Goal: Task Accomplishment & Management: Manage account settings

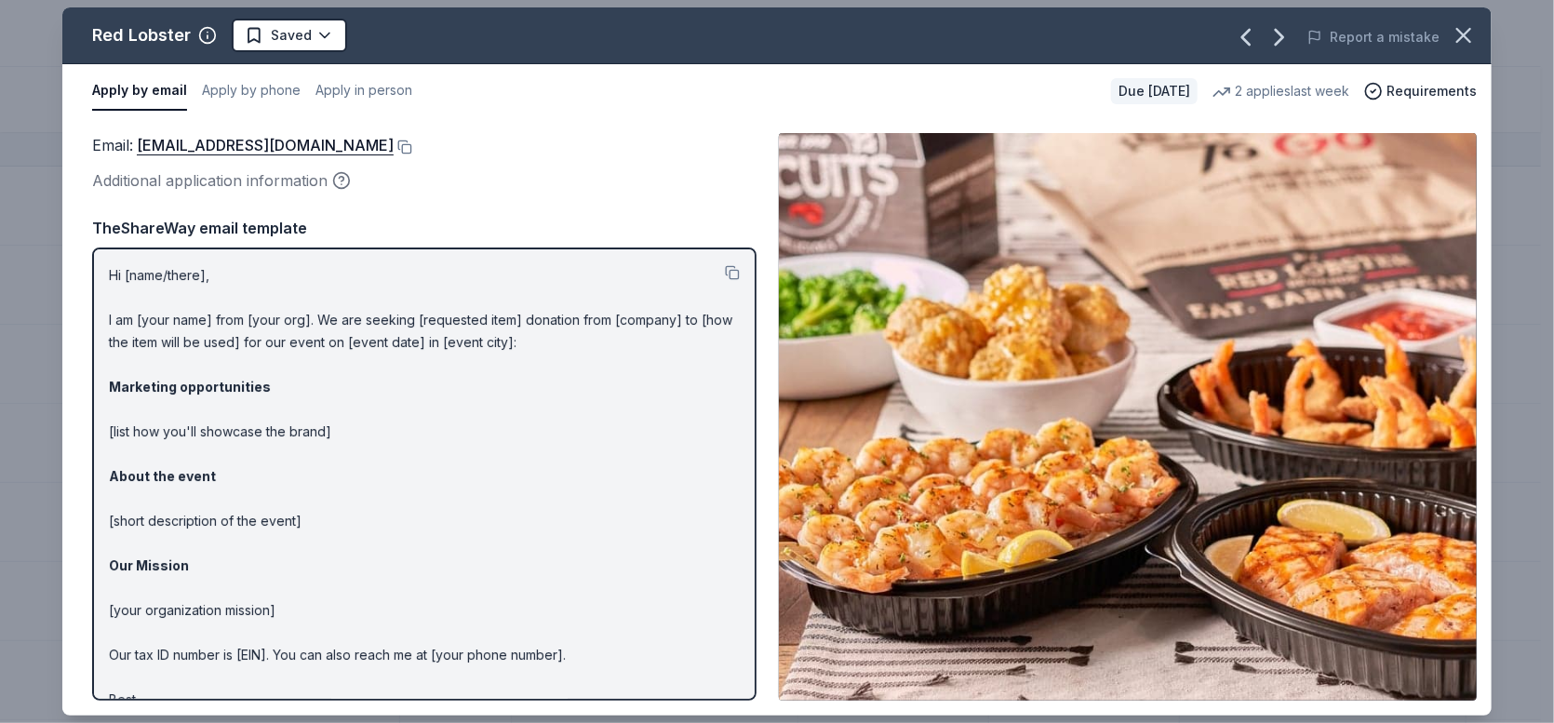
scroll to position [924, 0]
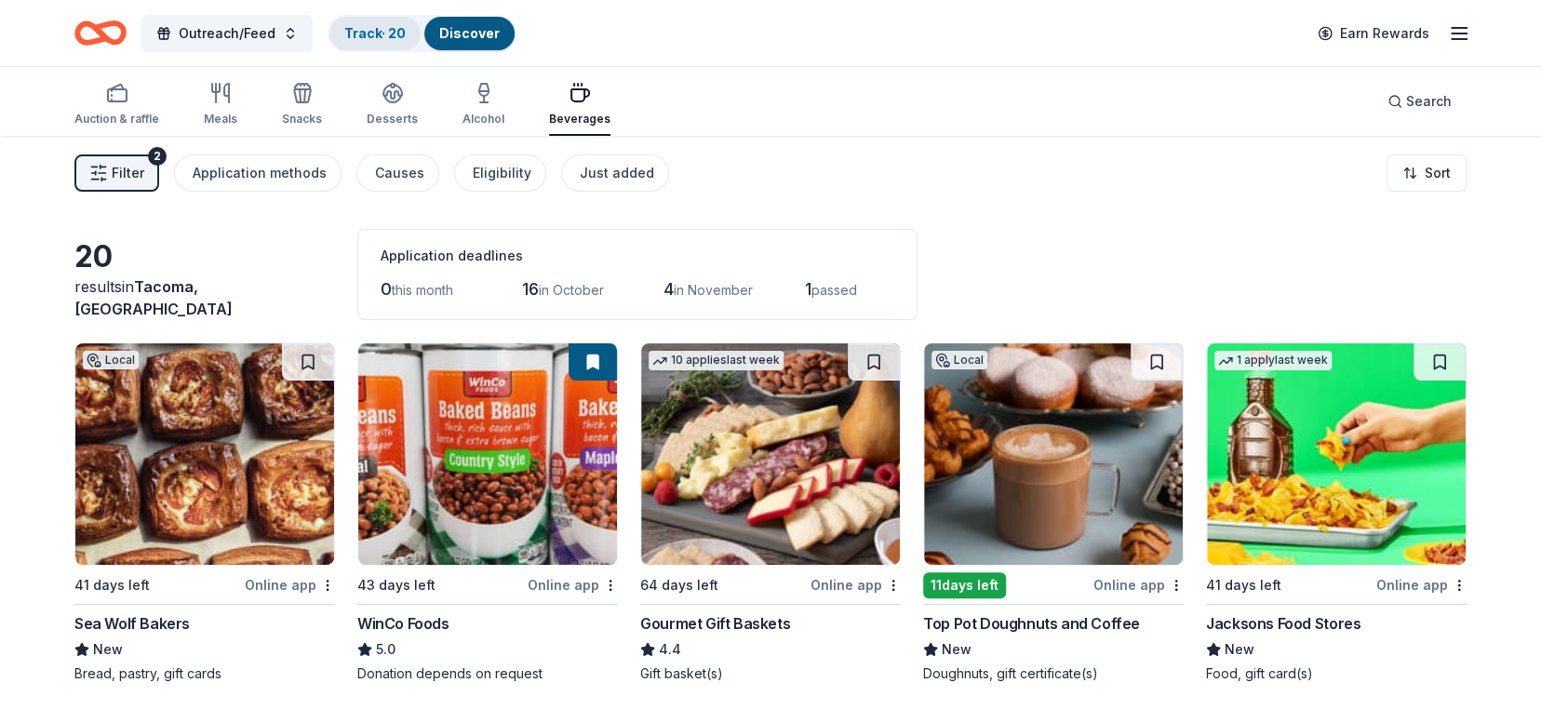
click at [376, 33] on link "Track · 20" at bounding box center [374, 33] width 61 height 16
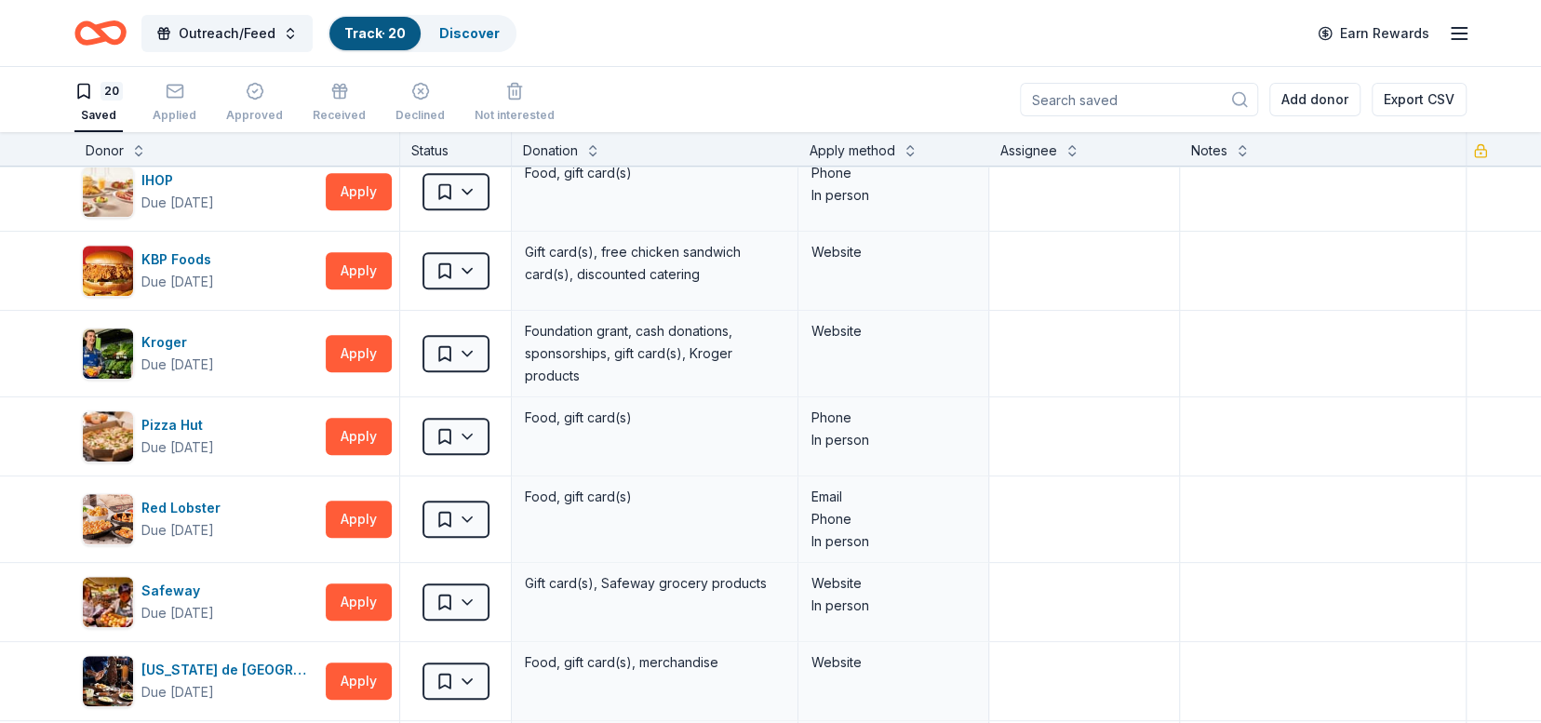
scroll to position [746, 0]
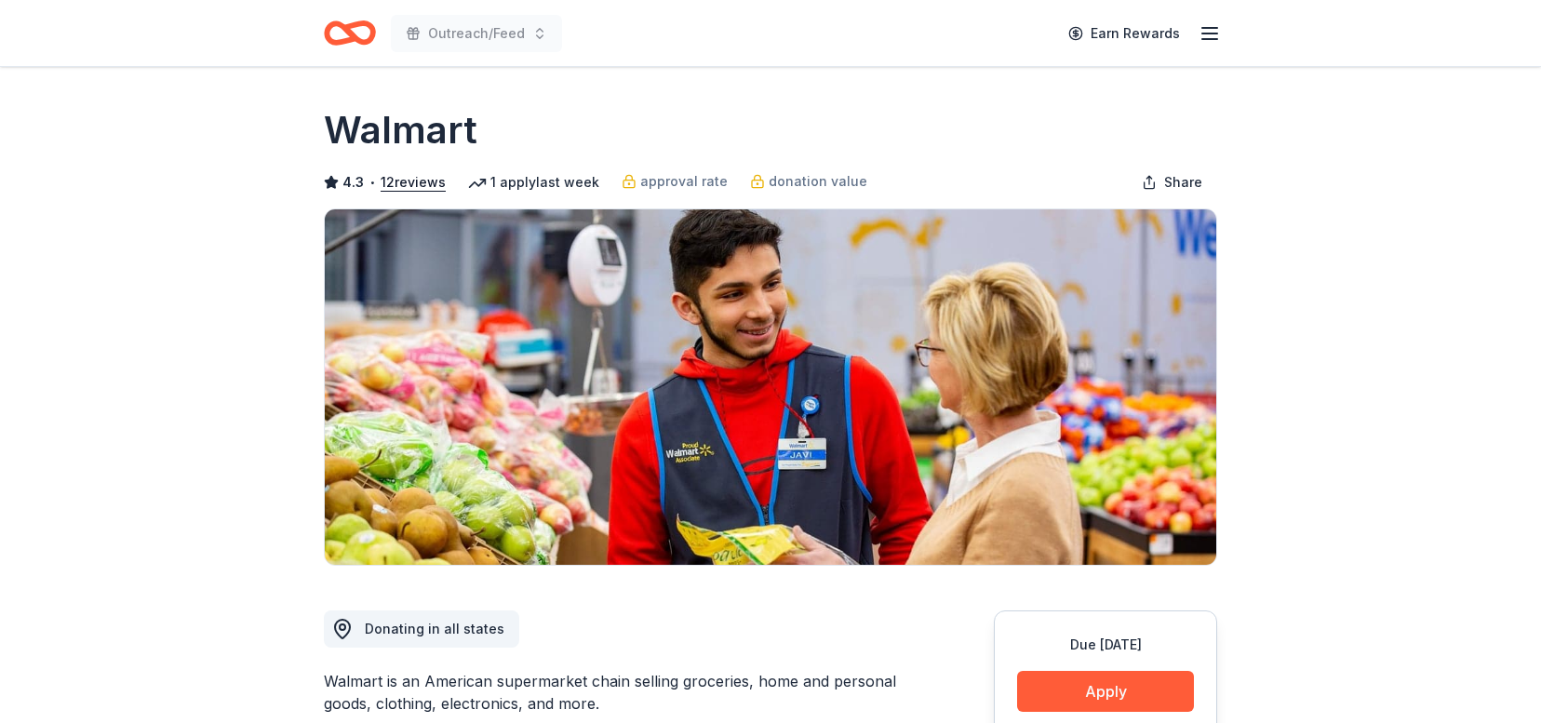
scroll to position [419, 0]
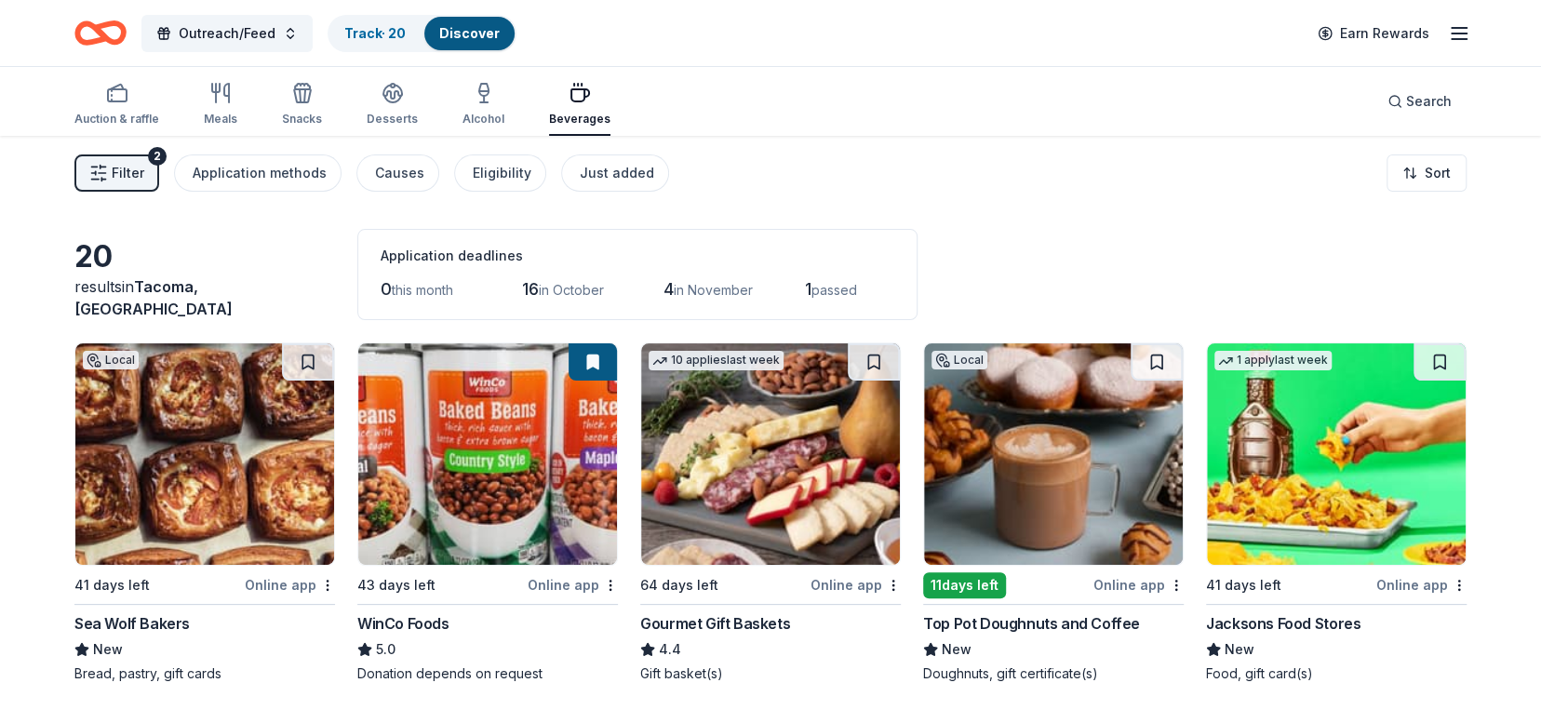
click at [1463, 30] on icon "button" at bounding box center [1459, 33] width 22 height 22
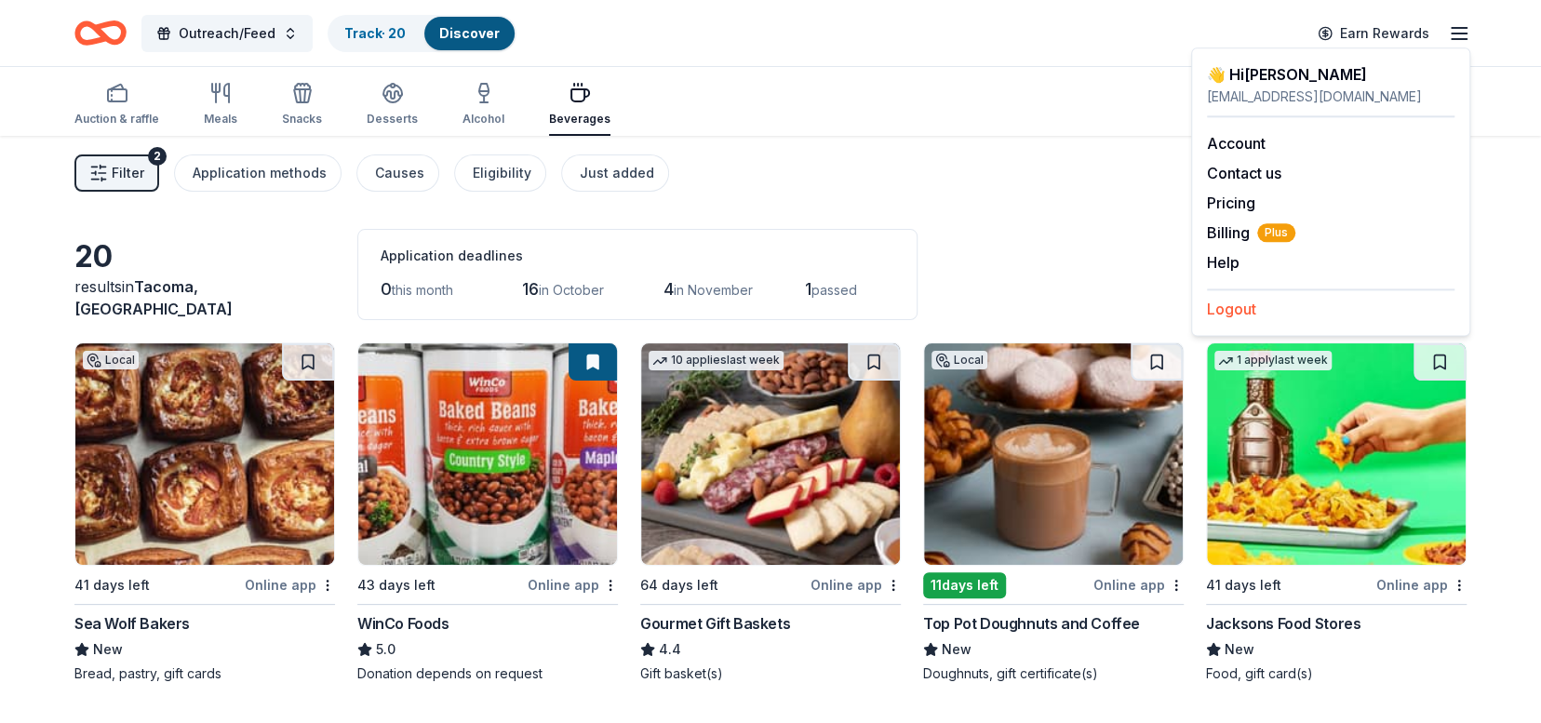
click at [1245, 302] on button "Logout" at bounding box center [1231, 309] width 49 height 22
